Goal: Navigation & Orientation: Find specific page/section

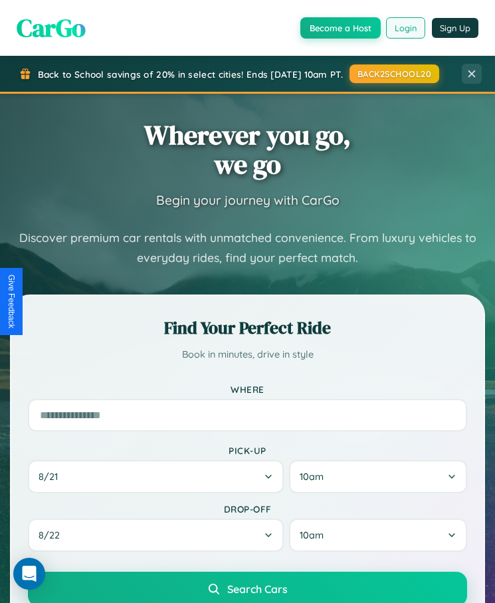
click at [406, 27] on button "Login" at bounding box center [405, 27] width 39 height 21
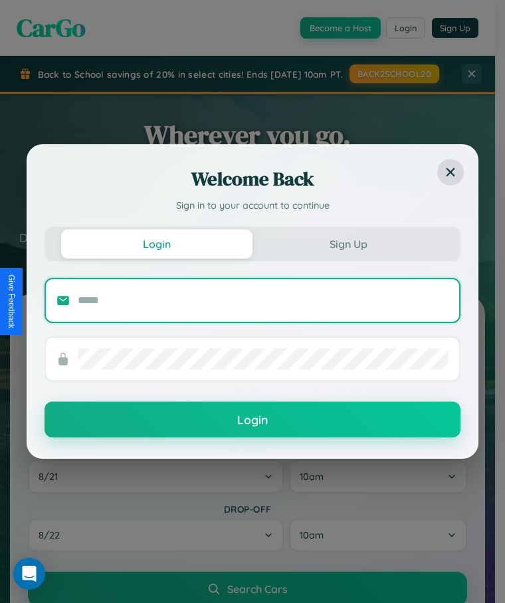
click at [263, 300] on input "text" at bounding box center [263, 300] width 371 height 21
type input "**********"
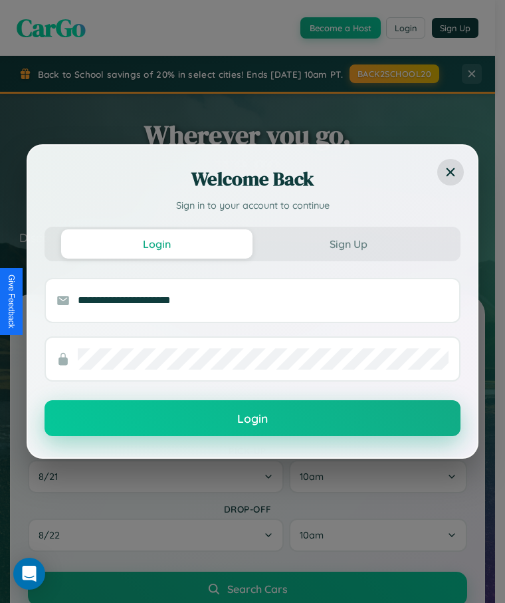
click at [253, 419] on button "Login" at bounding box center [253, 418] width 416 height 36
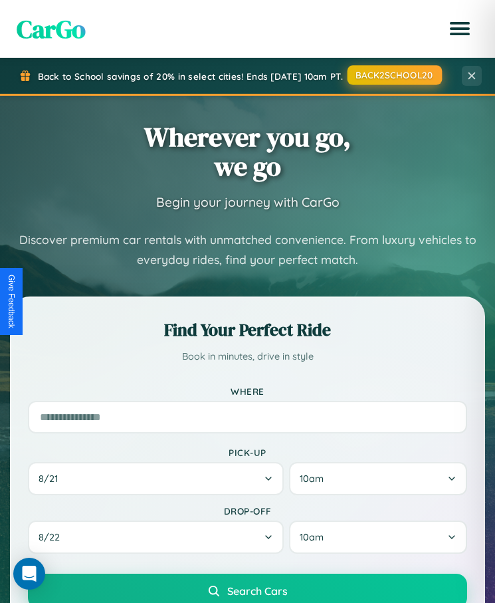
click at [392, 76] on button "BACK2SCHOOL20" at bounding box center [395, 74] width 94 height 19
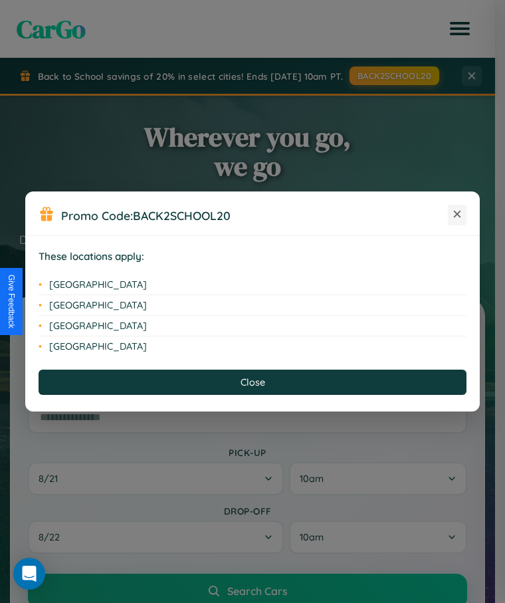
click at [457, 215] on icon at bounding box center [457, 214] width 7 height 7
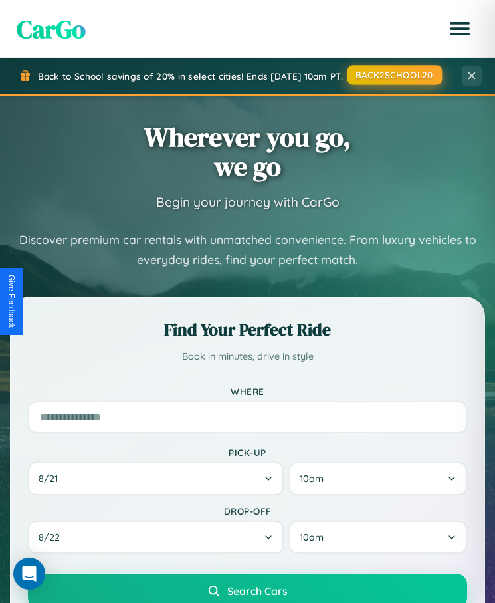
click at [392, 75] on button "BACK2SCHOOL20" at bounding box center [395, 74] width 94 height 19
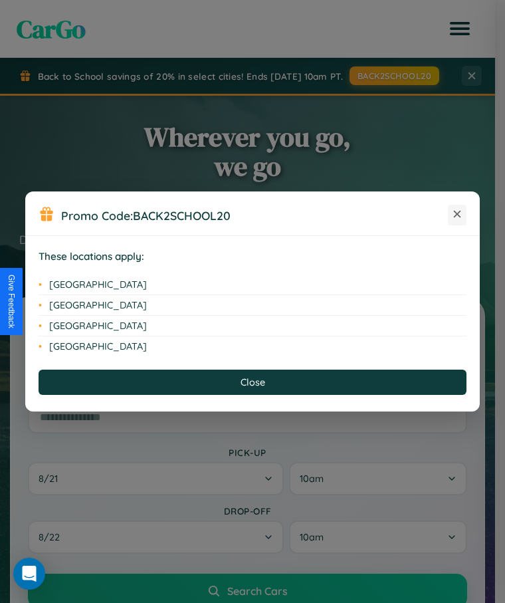
click at [457, 215] on icon at bounding box center [457, 214] width 7 height 7
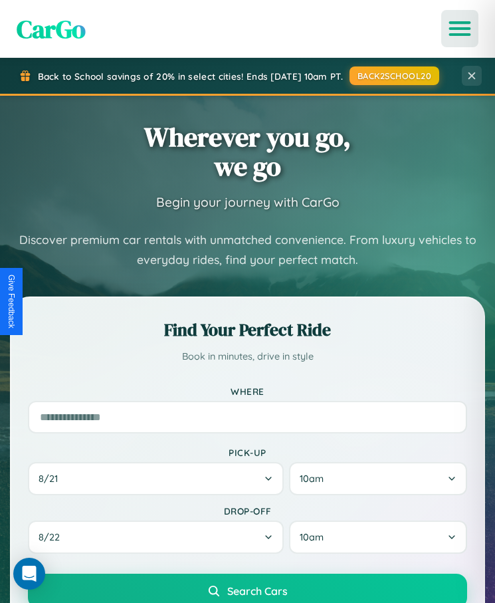
click at [460, 29] on icon "Open menu" at bounding box center [460, 29] width 19 height 12
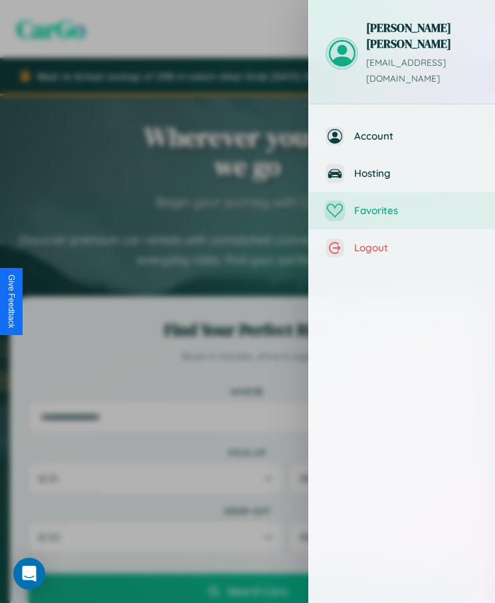
click at [402, 204] on span "Favorites" at bounding box center [416, 210] width 124 height 13
